Goal: Task Accomplishment & Management: Complete application form

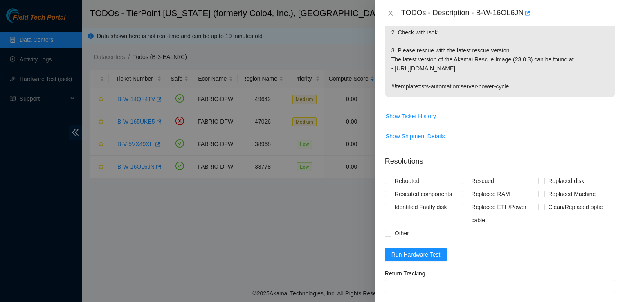
scroll to position [266, 0]
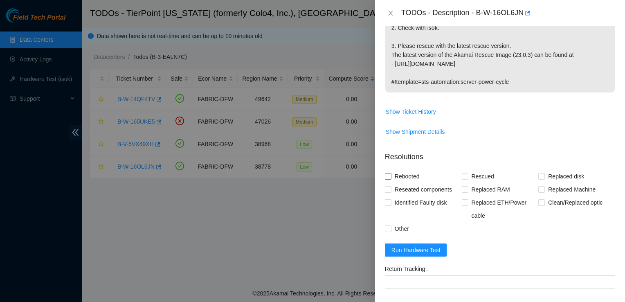
click at [387, 177] on input "Rebooted" at bounding box center [388, 176] width 6 height 6
checkbox input "true"
click at [465, 176] on span at bounding box center [465, 176] width 7 height 7
click at [465, 176] on input "Rescued" at bounding box center [465, 176] width 6 height 6
checkbox input "true"
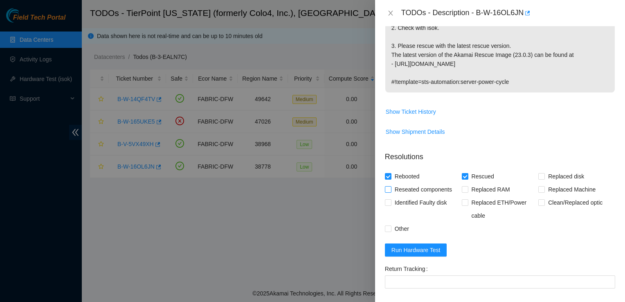
click at [389, 189] on input "Reseated components" at bounding box center [388, 189] width 6 height 6
checkbox input "true"
click at [388, 228] on input "Other" at bounding box center [388, 228] width 6 height 6
checkbox input "true"
click at [404, 251] on span "Run Hardware Test" at bounding box center [415, 249] width 49 height 9
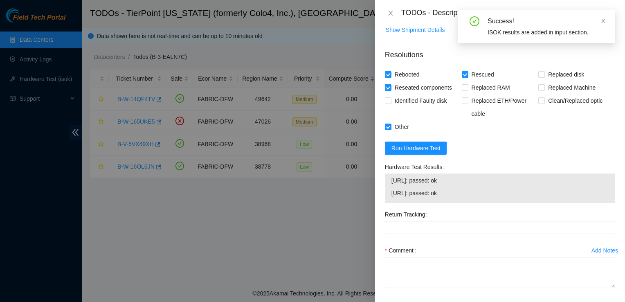
scroll to position [372, 0]
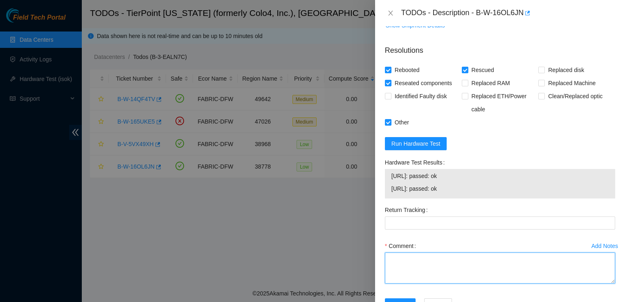
click at [532, 262] on textarea "Comment" at bounding box center [500, 267] width 230 height 31
paste textarea "Contacted nocc to suspend sibling node. Waited 30 minutes once node was suspend…"
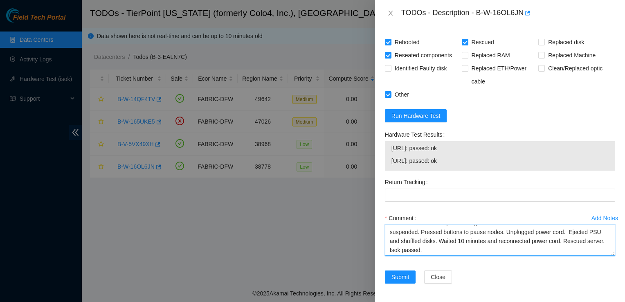
scroll to position [9, 0]
click at [407, 246] on textarea "Contacted nocc to suspend sibling node. Waited 30 minutes once node was suspend…" at bounding box center [500, 240] width 230 height 31
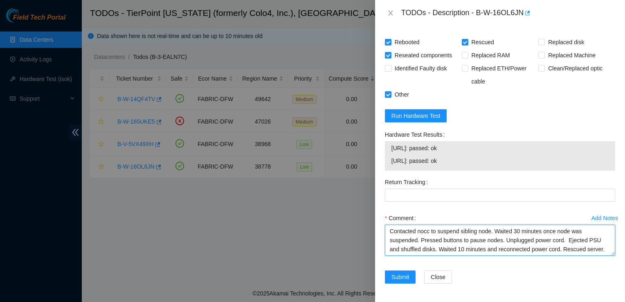
click at [528, 247] on textarea "Contacted nocc to suspend sibling node. Waited 30 minutes once node was suspend…" at bounding box center [500, 240] width 230 height 31
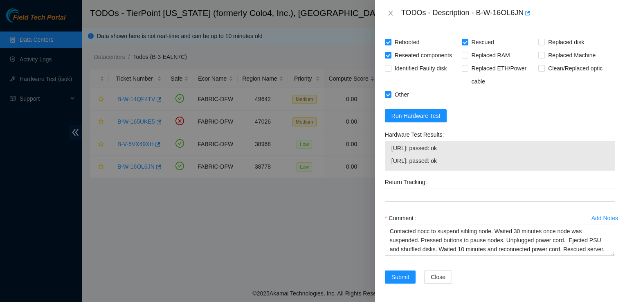
drag, startPoint x: 528, startPoint y: 247, endPoint x: 532, endPoint y: 259, distance: 12.8
click at [532, 259] on div "Comment Contacted nocc to suspend sibling node. Waited 30 minutes once node was…" at bounding box center [500, 235] width 230 height 49
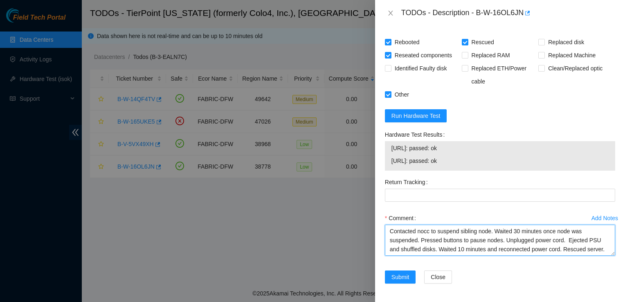
click at [529, 250] on textarea "Contacted nocc to suspend sibling node. Waited 30 minutes once node was suspend…" at bounding box center [500, 240] width 230 height 31
type textarea "Contacted nocc to suspend sibling node. Waited 30 minutes once node was suspend…"
drag, startPoint x: 578, startPoint y: 284, endPoint x: 584, endPoint y: 247, distance: 37.4
click at [584, 247] on form "Resolutions Rebooted Rescued Replaced disk Reseated components Replaced RAM Rep…" at bounding box center [500, 152] width 230 height 283
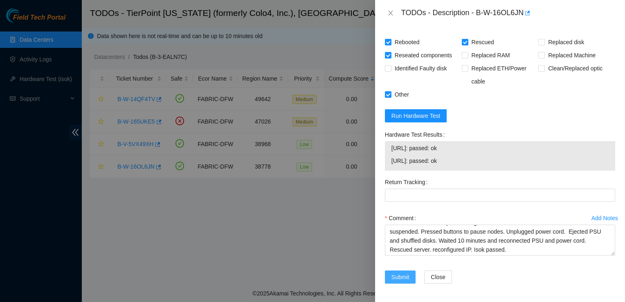
click at [393, 275] on span "Submit" at bounding box center [400, 276] width 18 height 9
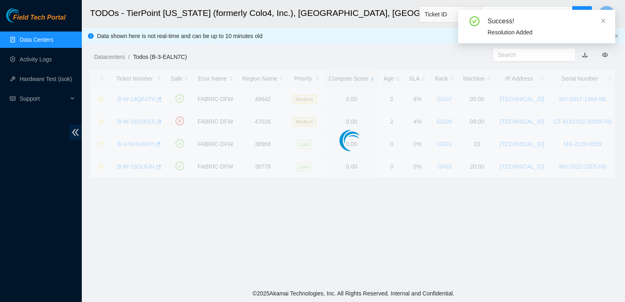
scroll to position [232, 0]
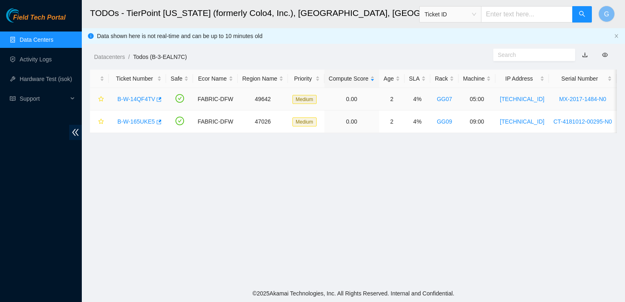
click at [132, 99] on link "B-W-14QF4TV" at bounding box center [136, 99] width 38 height 7
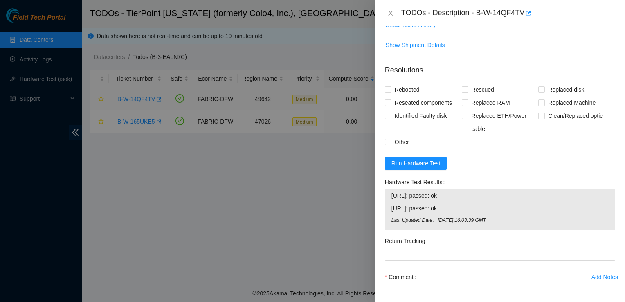
scroll to position [781, 0]
